Goal: Go to known website: Go to known website

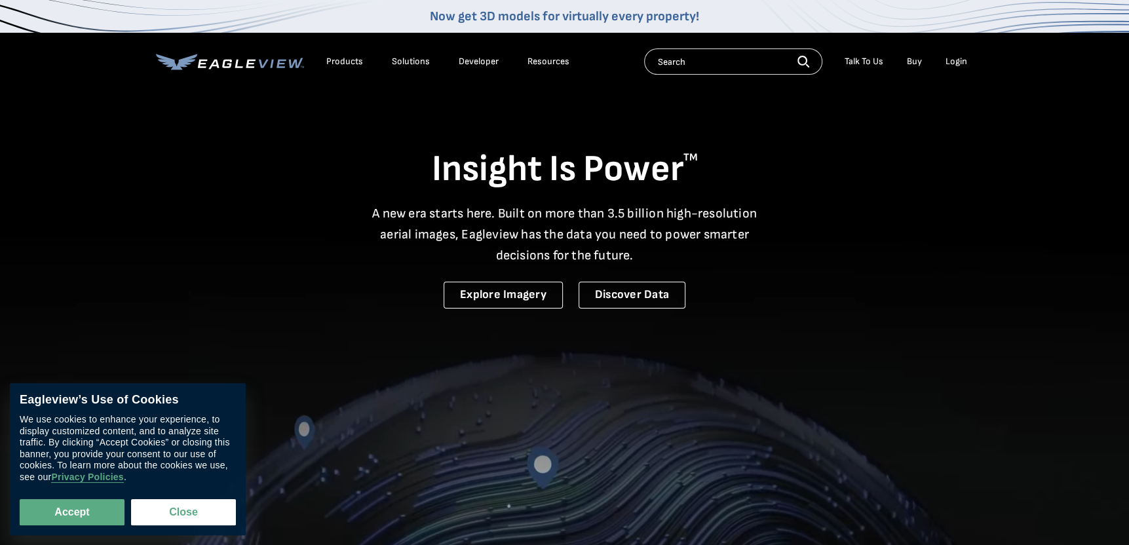
click at [956, 58] on div "Login" at bounding box center [957, 62] width 22 height 12
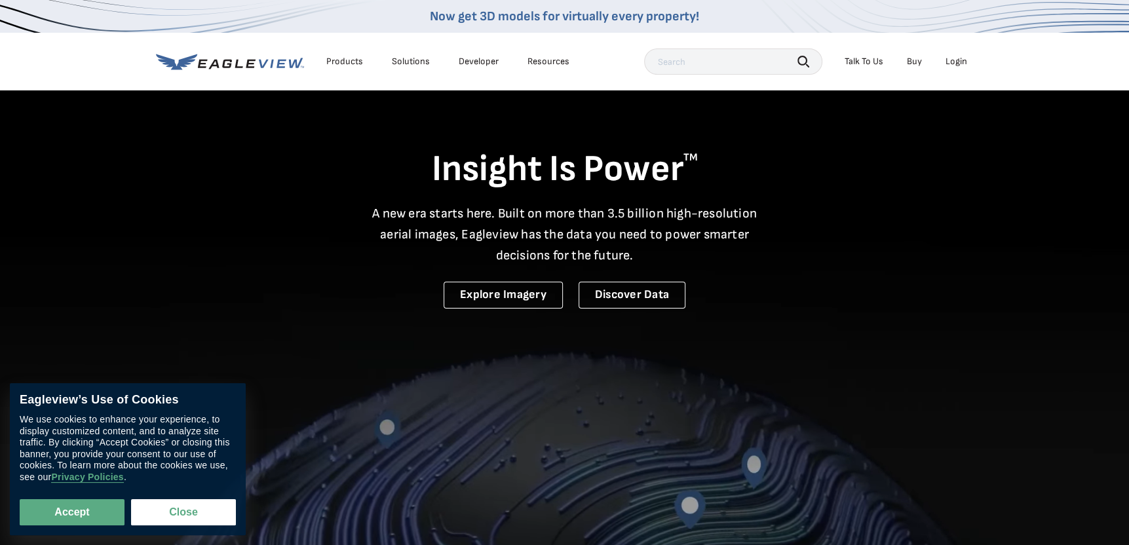
click at [921, 258] on div "Insight Is Power TM A new era starts here. Built on more than 3.5 billion high-…" at bounding box center [565, 199] width 818 height 220
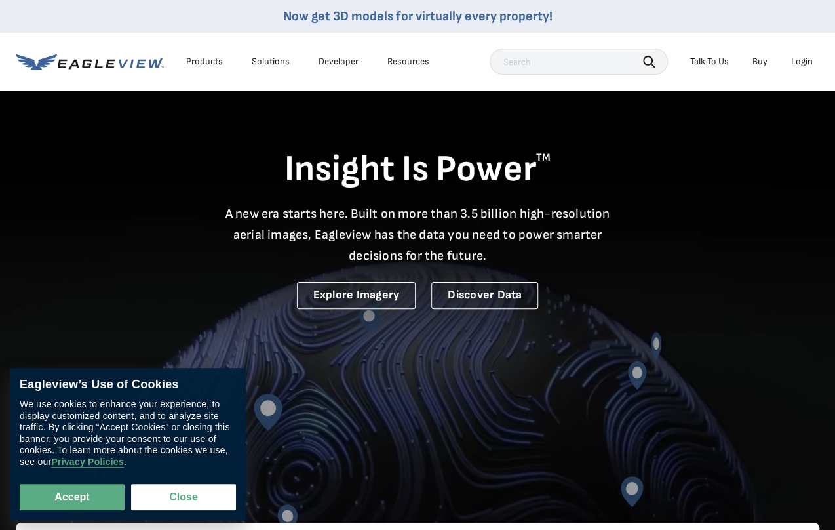
click at [802, 58] on div "Login" at bounding box center [802, 62] width 22 height 12
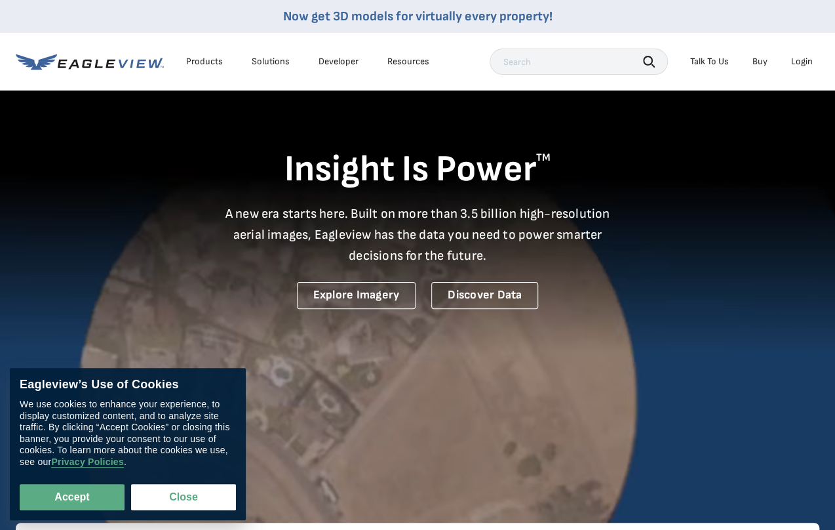
click at [802, 59] on div "Login" at bounding box center [802, 62] width 22 height 12
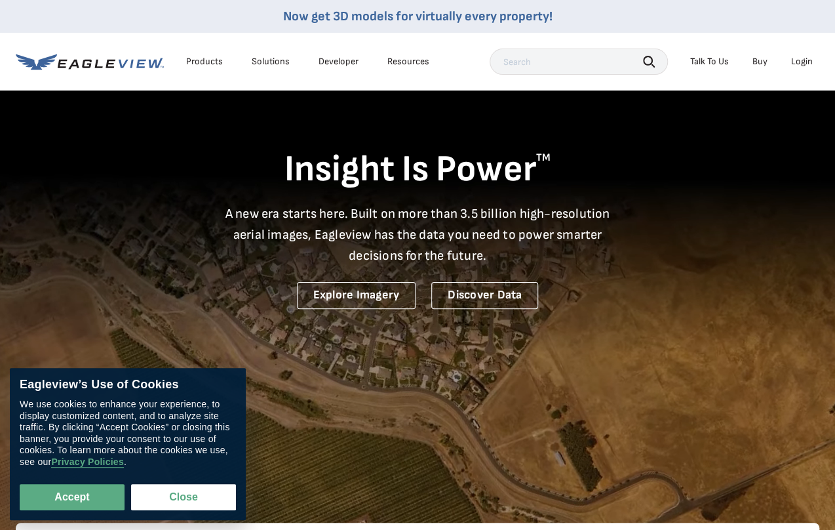
click at [807, 58] on div "Login" at bounding box center [802, 62] width 22 height 12
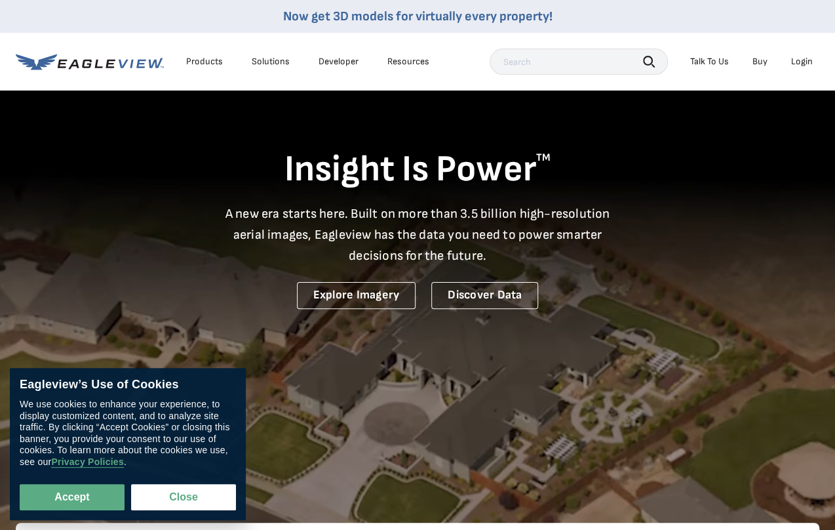
click at [805, 59] on div "Login" at bounding box center [802, 62] width 22 height 12
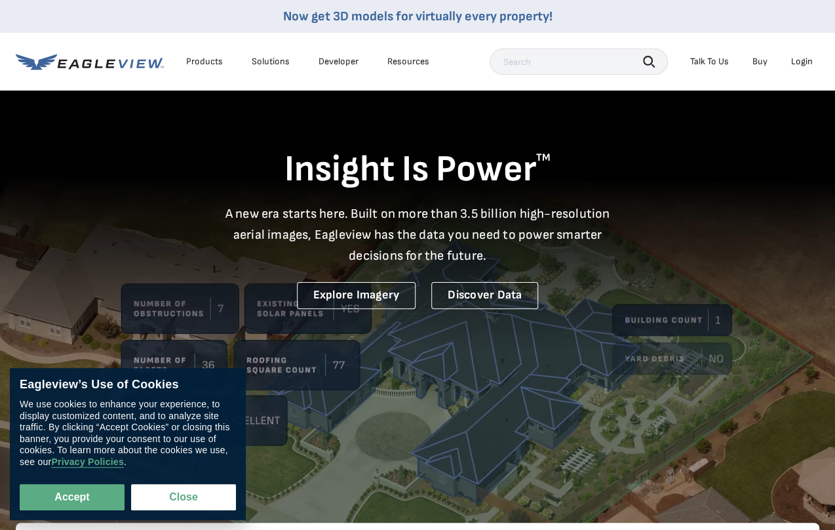
click at [802, 62] on div "Login" at bounding box center [802, 62] width 22 height 12
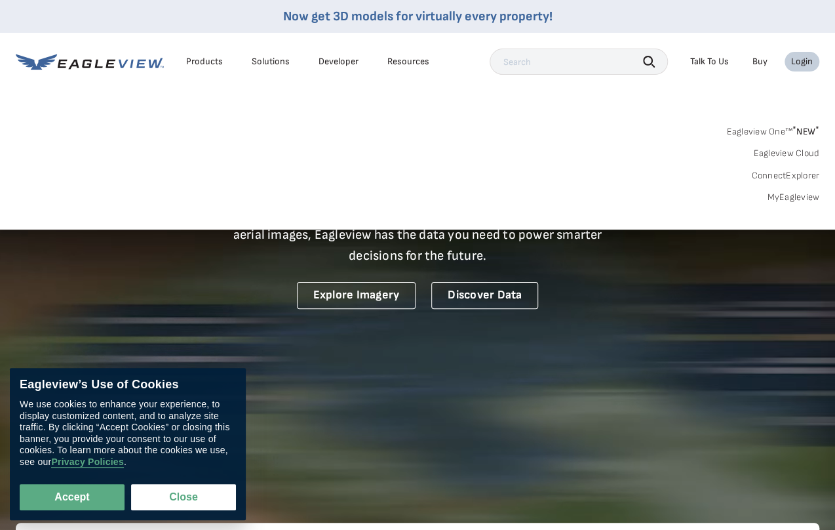
click at [783, 176] on link "ConnectExplorer" at bounding box center [785, 176] width 68 height 12
